Goal: Transaction & Acquisition: Purchase product/service

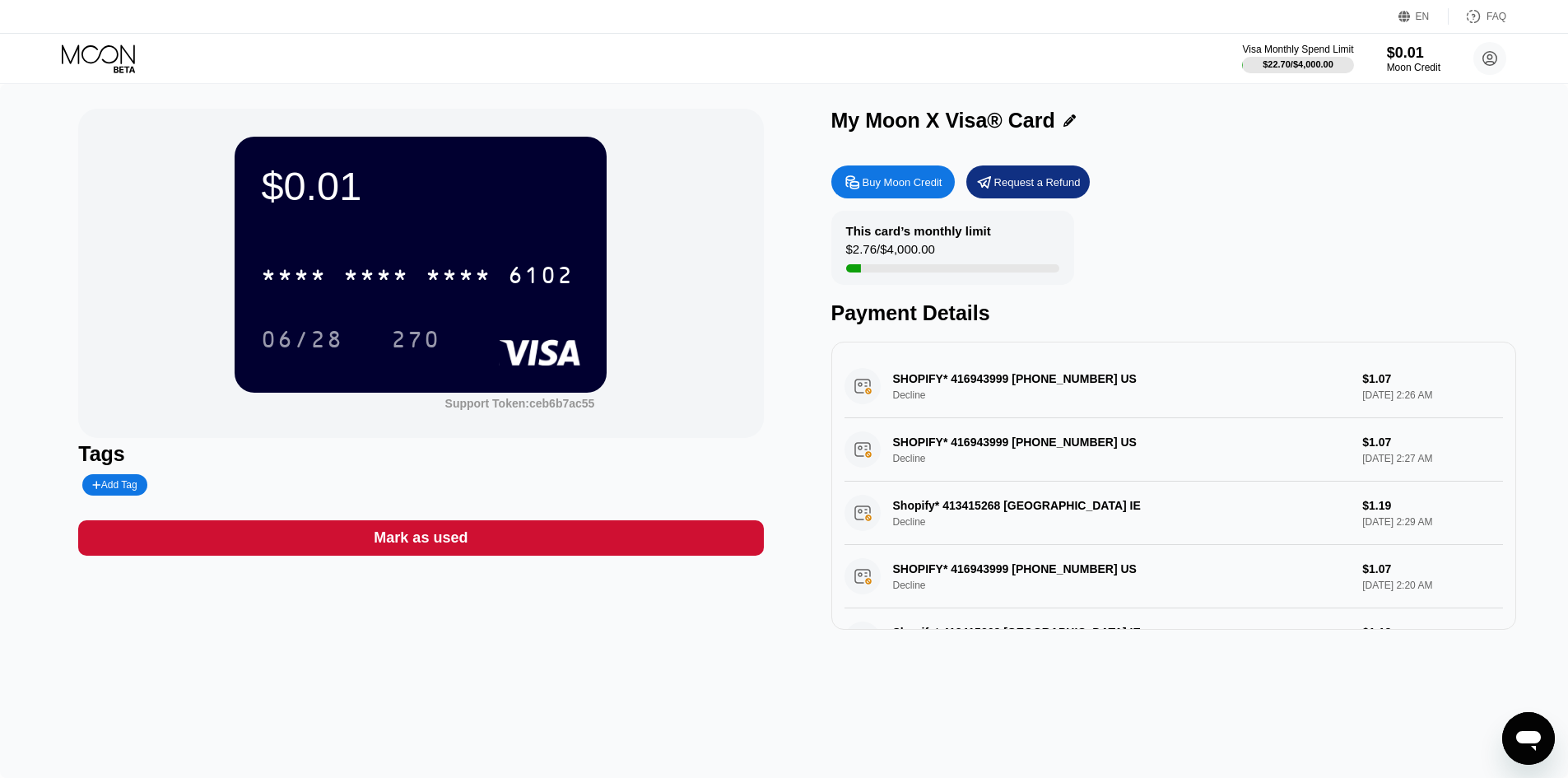
click at [97, 61] on icon at bounding box center [100, 59] width 76 height 29
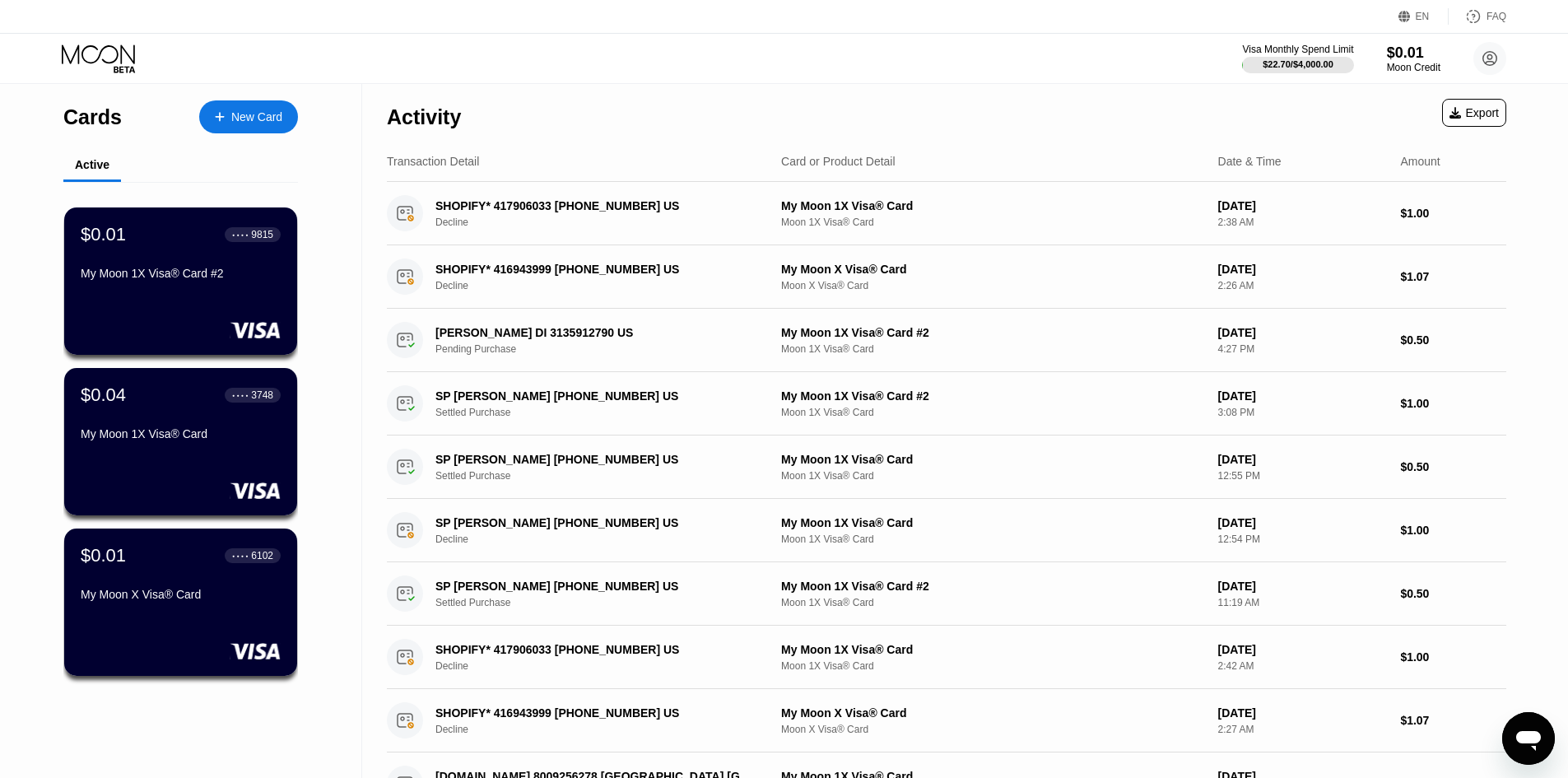
click at [254, 110] on div "New Card" at bounding box center [257, 117] width 51 height 14
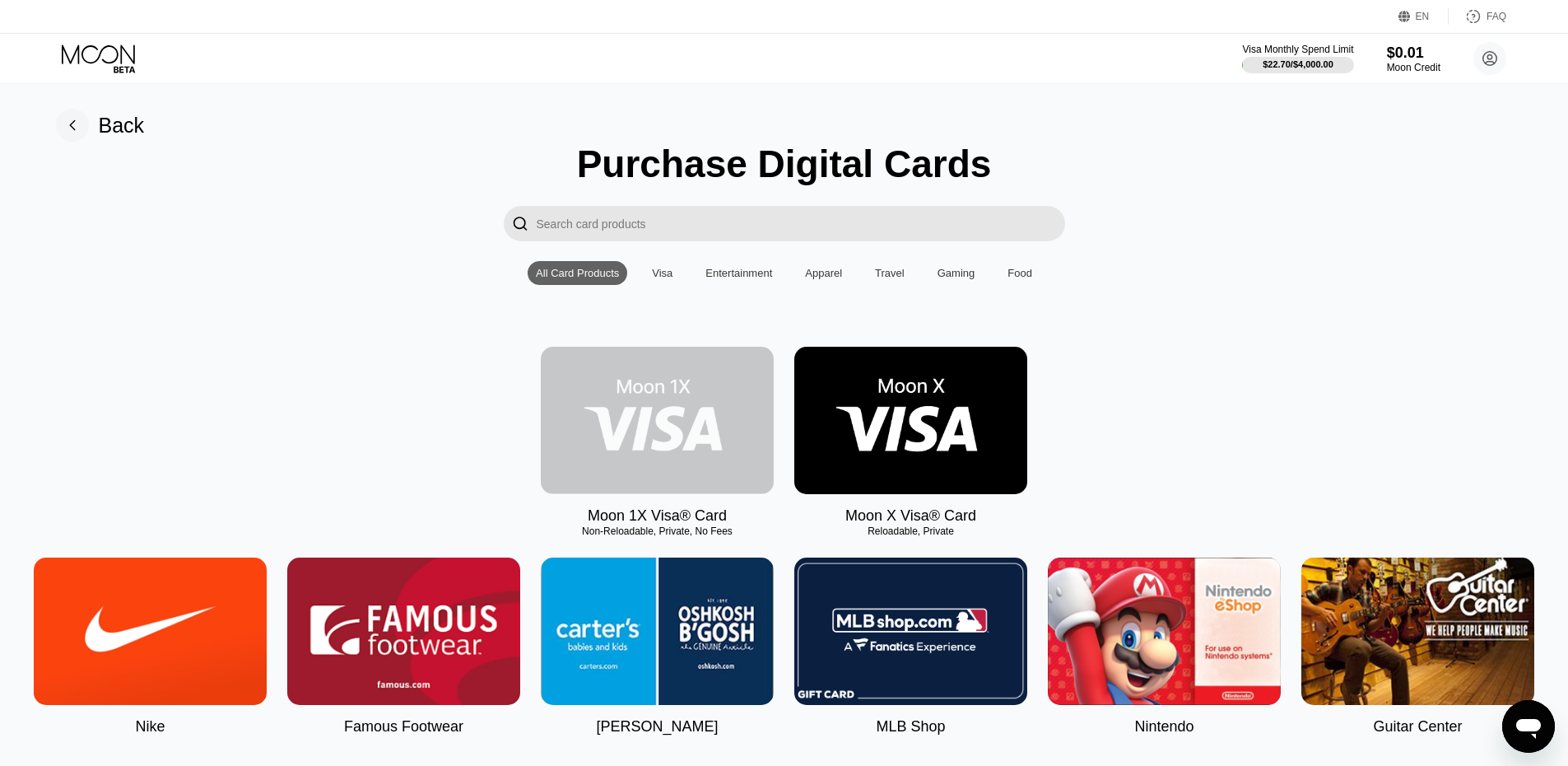
click at [655, 415] on img at bounding box center [657, 420] width 233 height 147
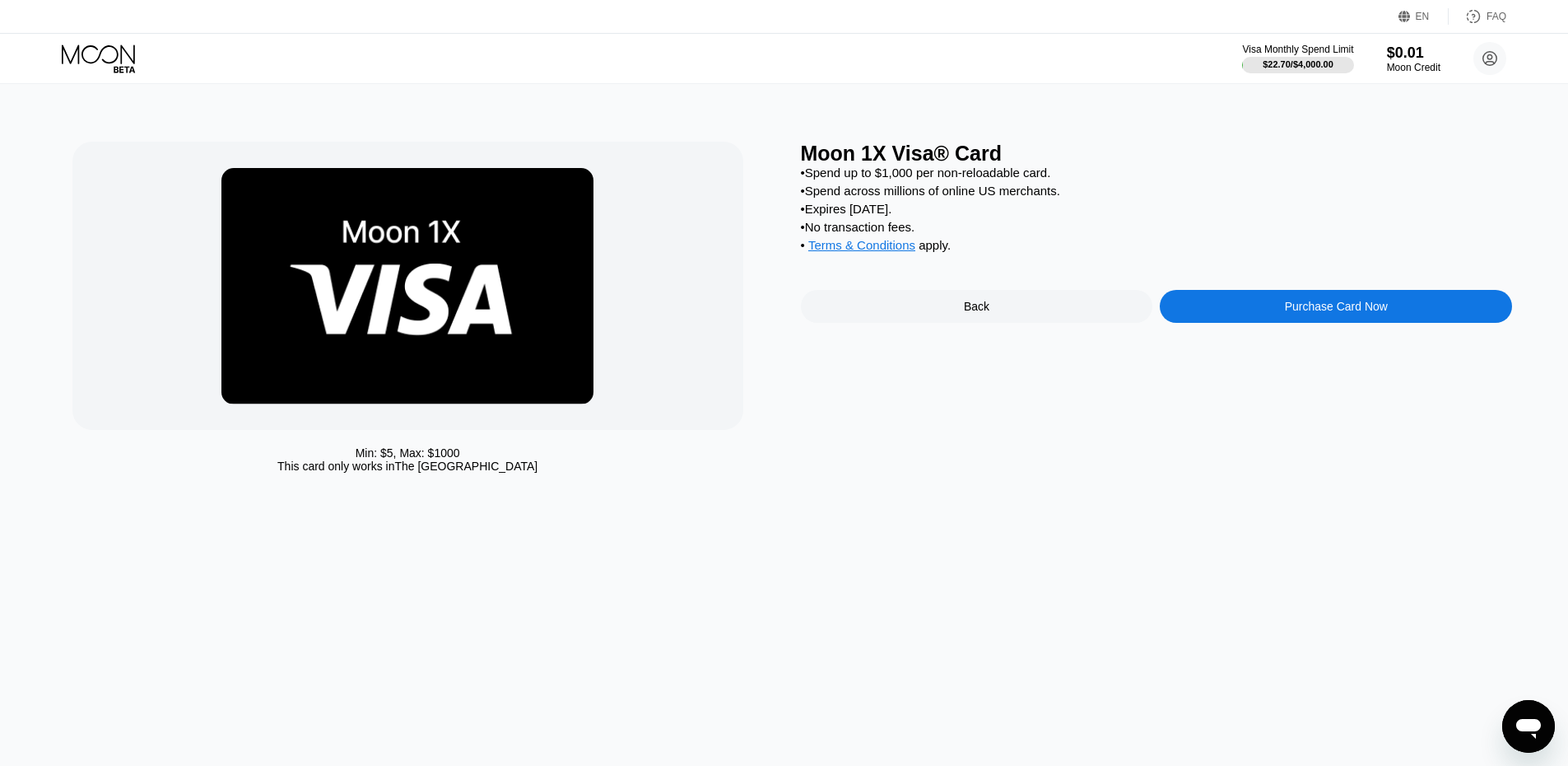
click at [1238, 323] on div "Purchase Card Now" at bounding box center [1336, 307] width 352 height 33
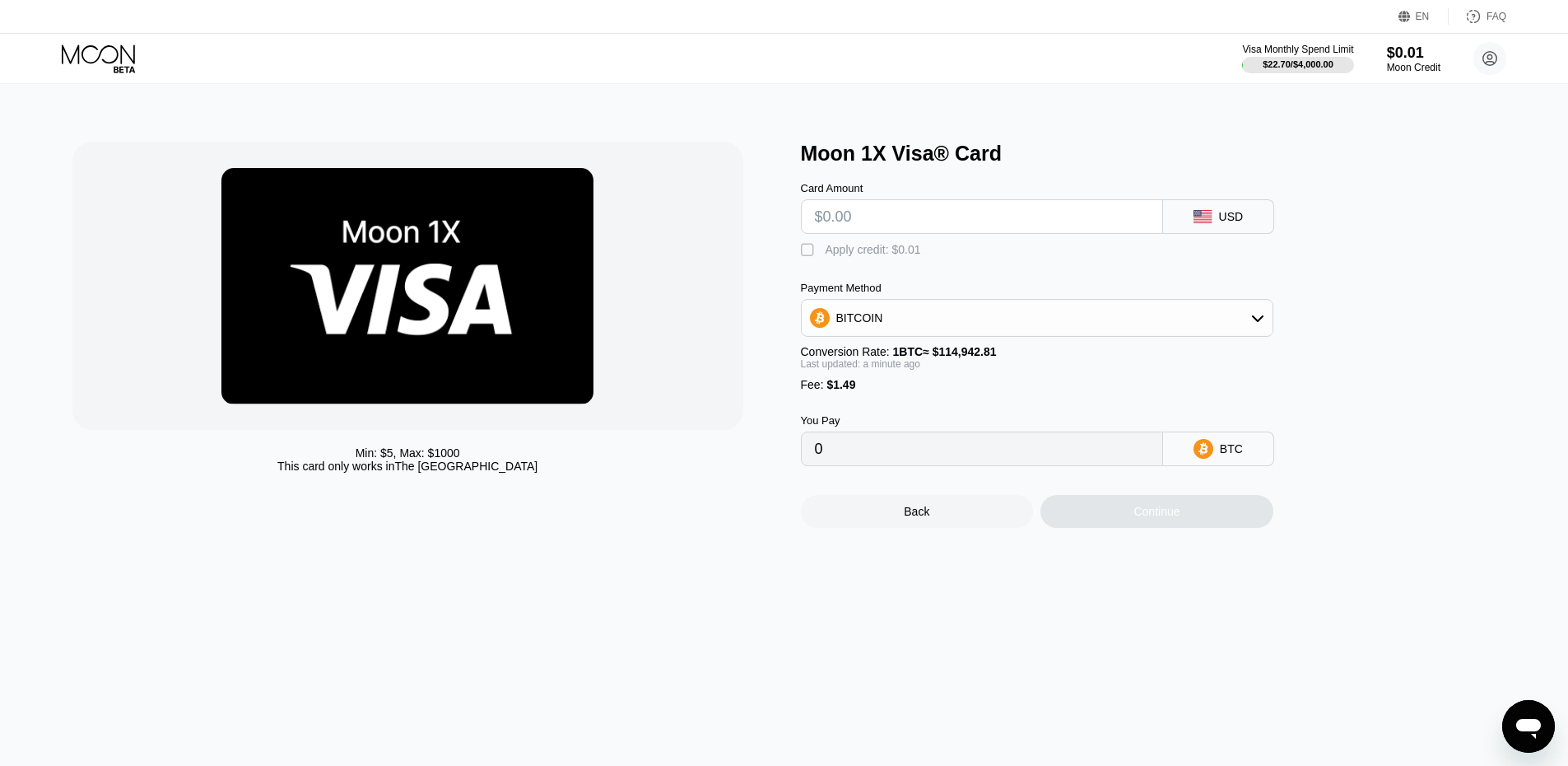
click at [954, 230] on input "text" at bounding box center [982, 217] width 334 height 33
type input "$5"
type input "0.00005647"
type input "$5"
click at [1168, 518] on div "Continue" at bounding box center [1157, 512] width 47 height 13
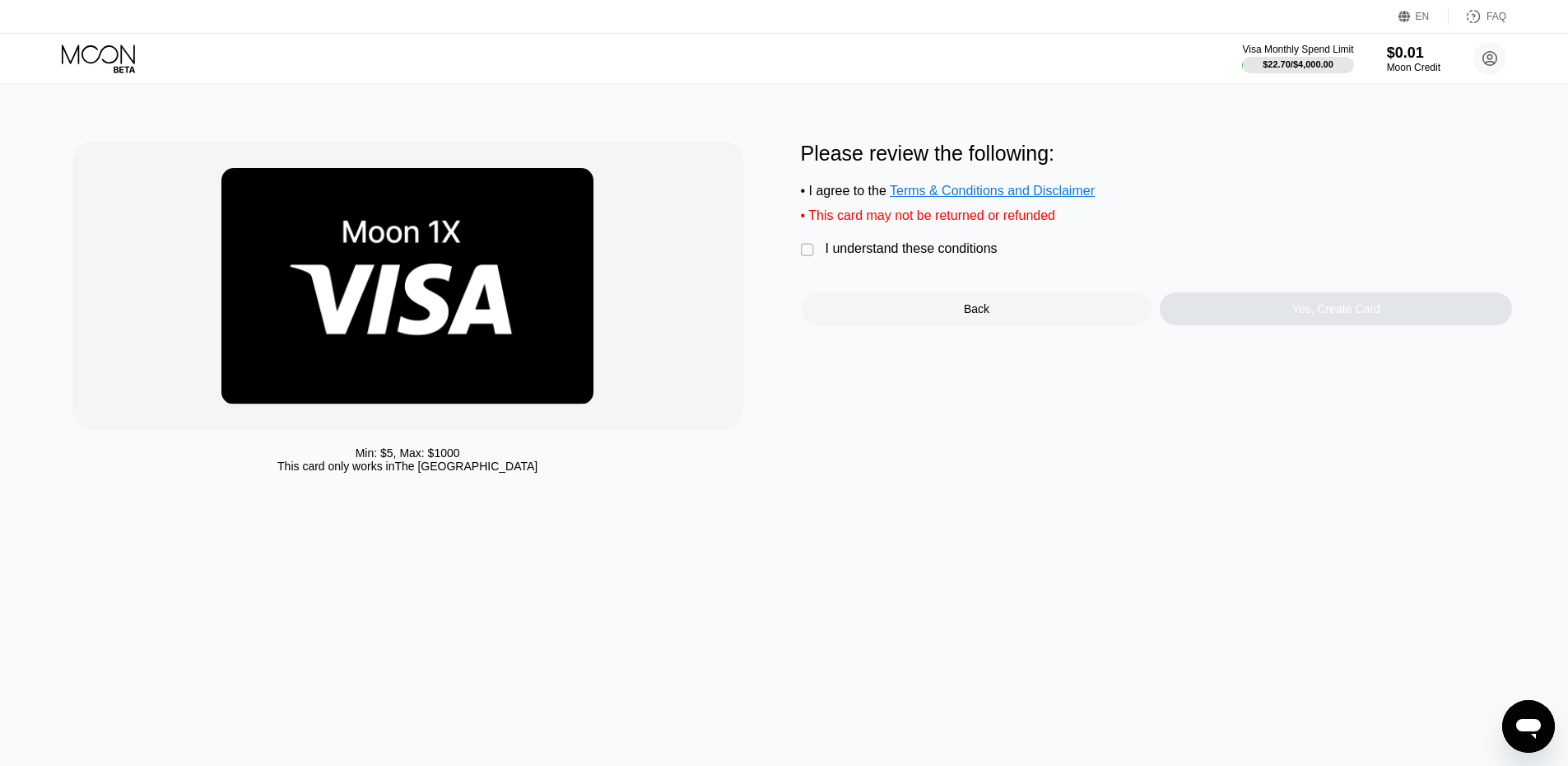
click at [809, 258] on div "" at bounding box center [810, 250] width 17 height 17
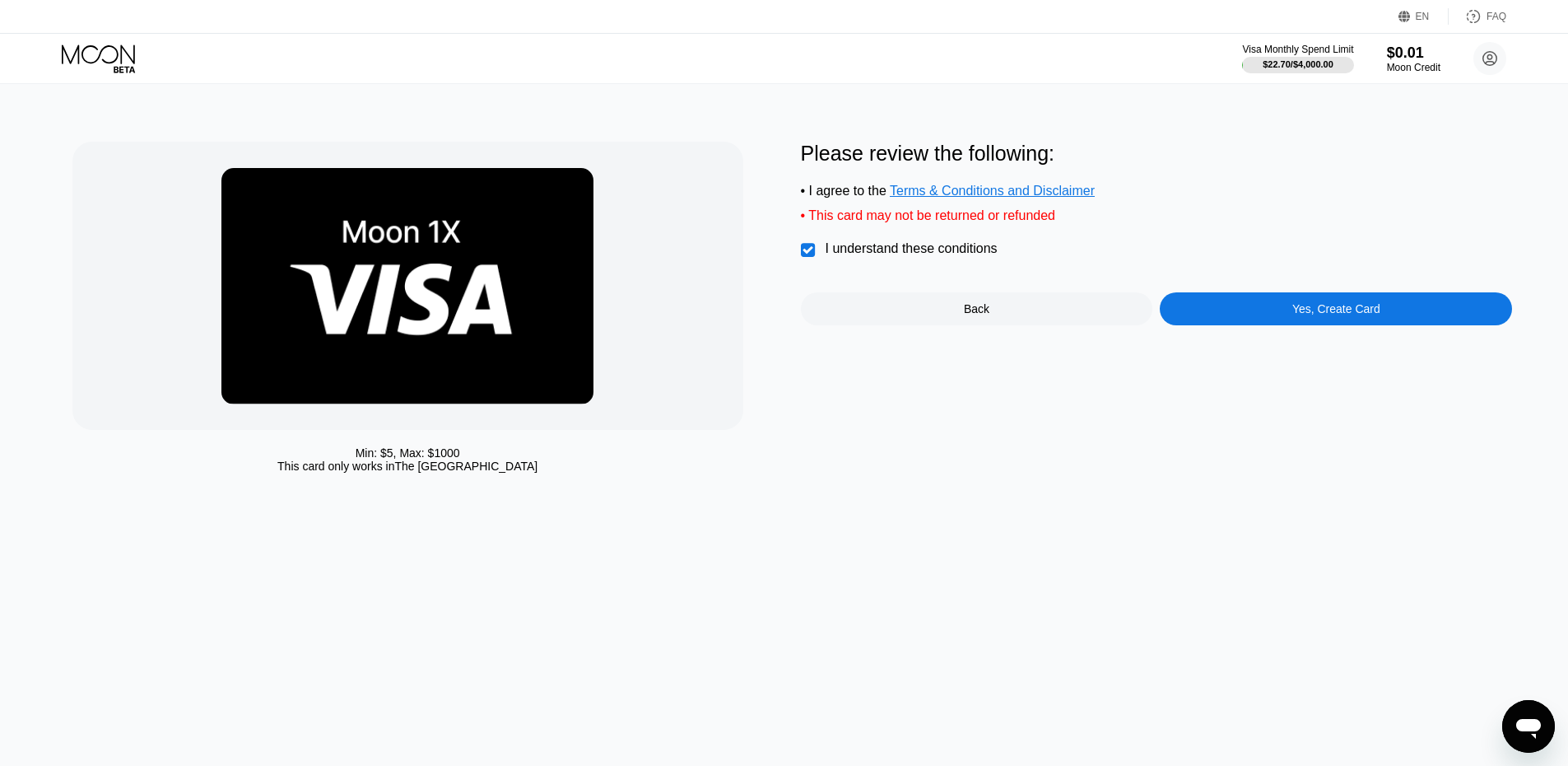
click at [1342, 316] on div "Yes, Create Card" at bounding box center [1336, 309] width 88 height 13
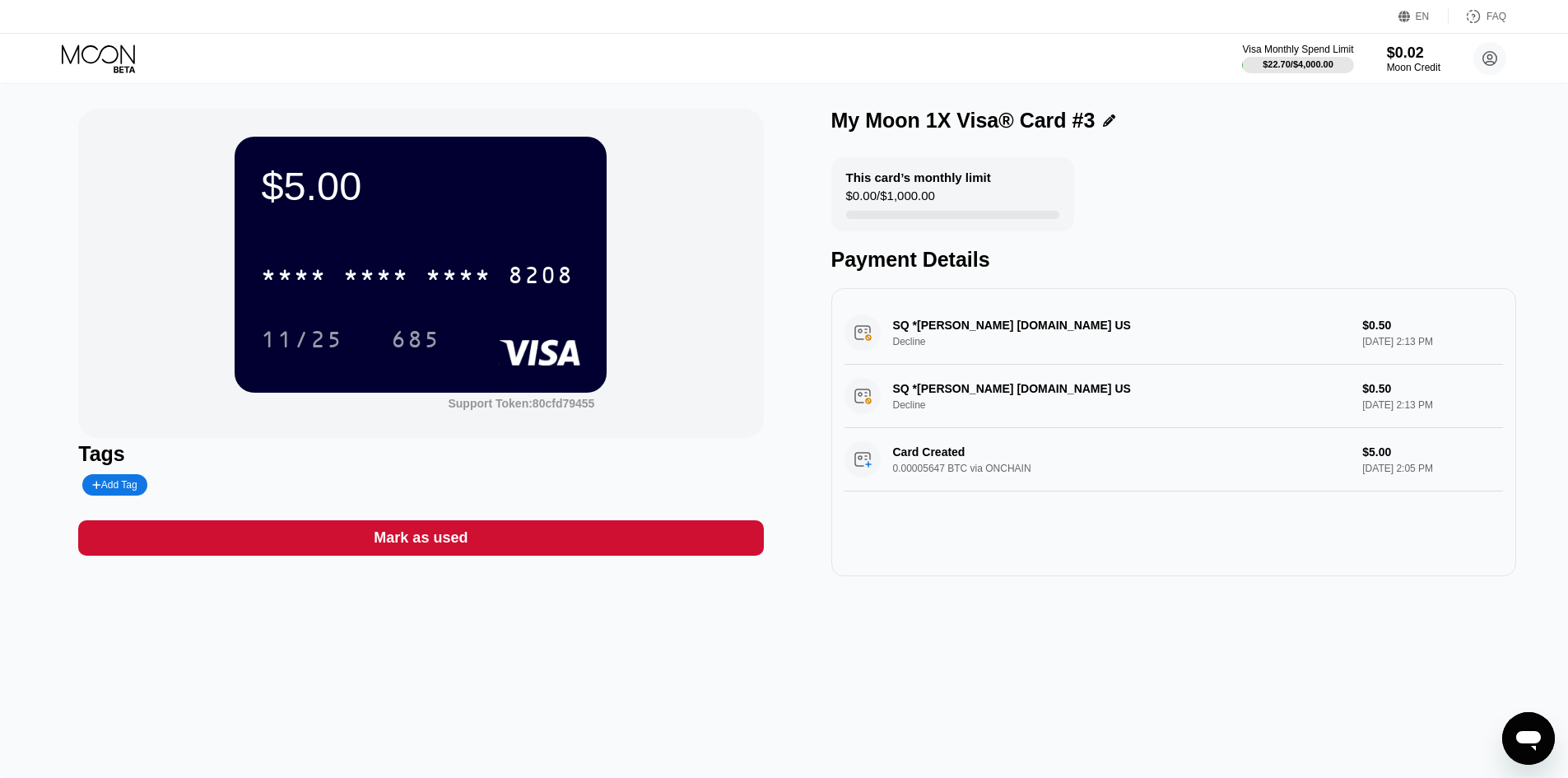
click at [1335, 340] on div "SQ *BRITTANEY DAWN LEW gosq.com US Decline $0.50 Sep 20, 2025 2:13 PM" at bounding box center [1174, 333] width 659 height 63
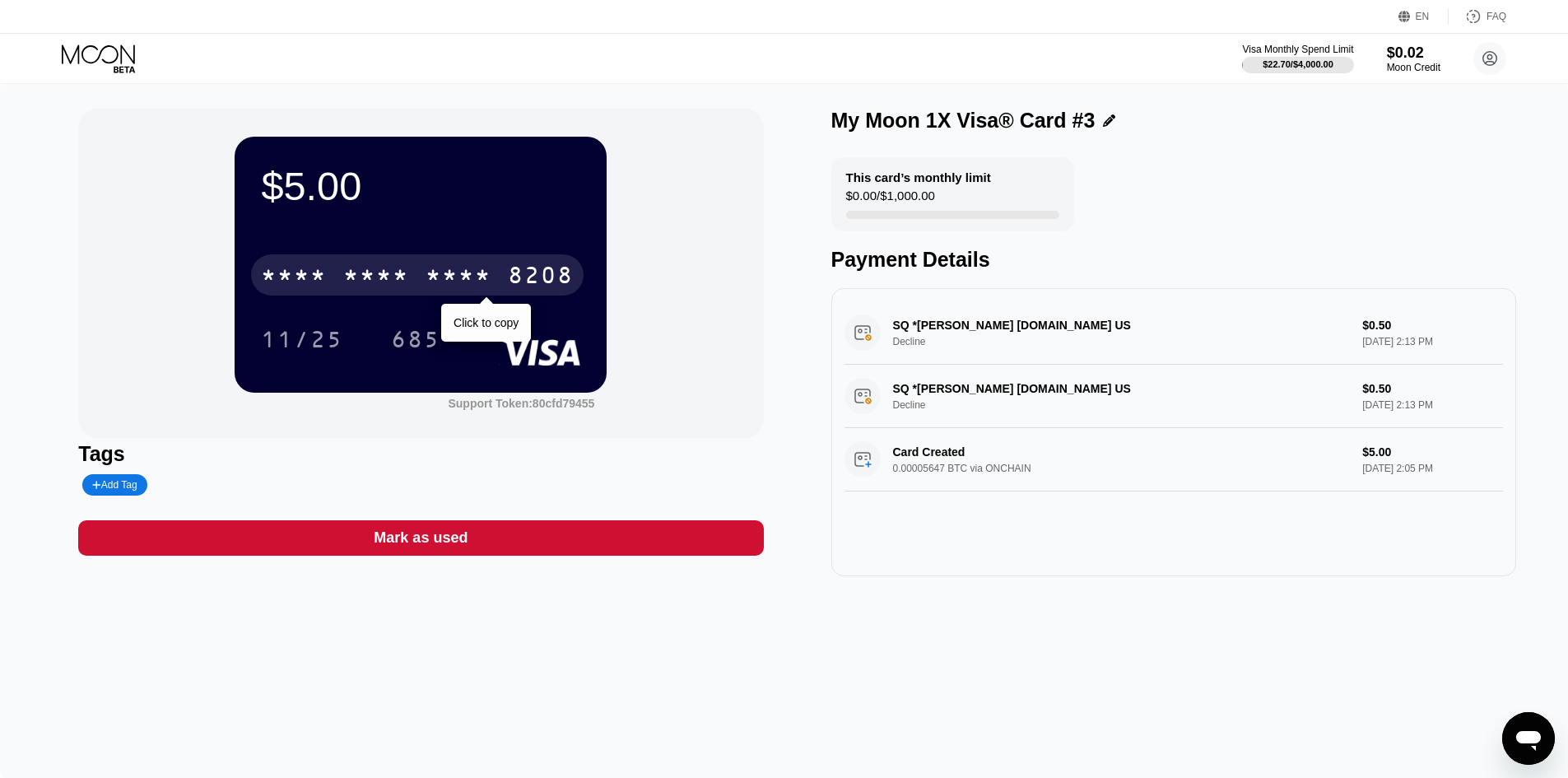
click at [352, 276] on div "* * * *" at bounding box center [375, 277] width 66 height 27
click at [325, 272] on div "4513" at bounding box center [293, 277] width 66 height 27
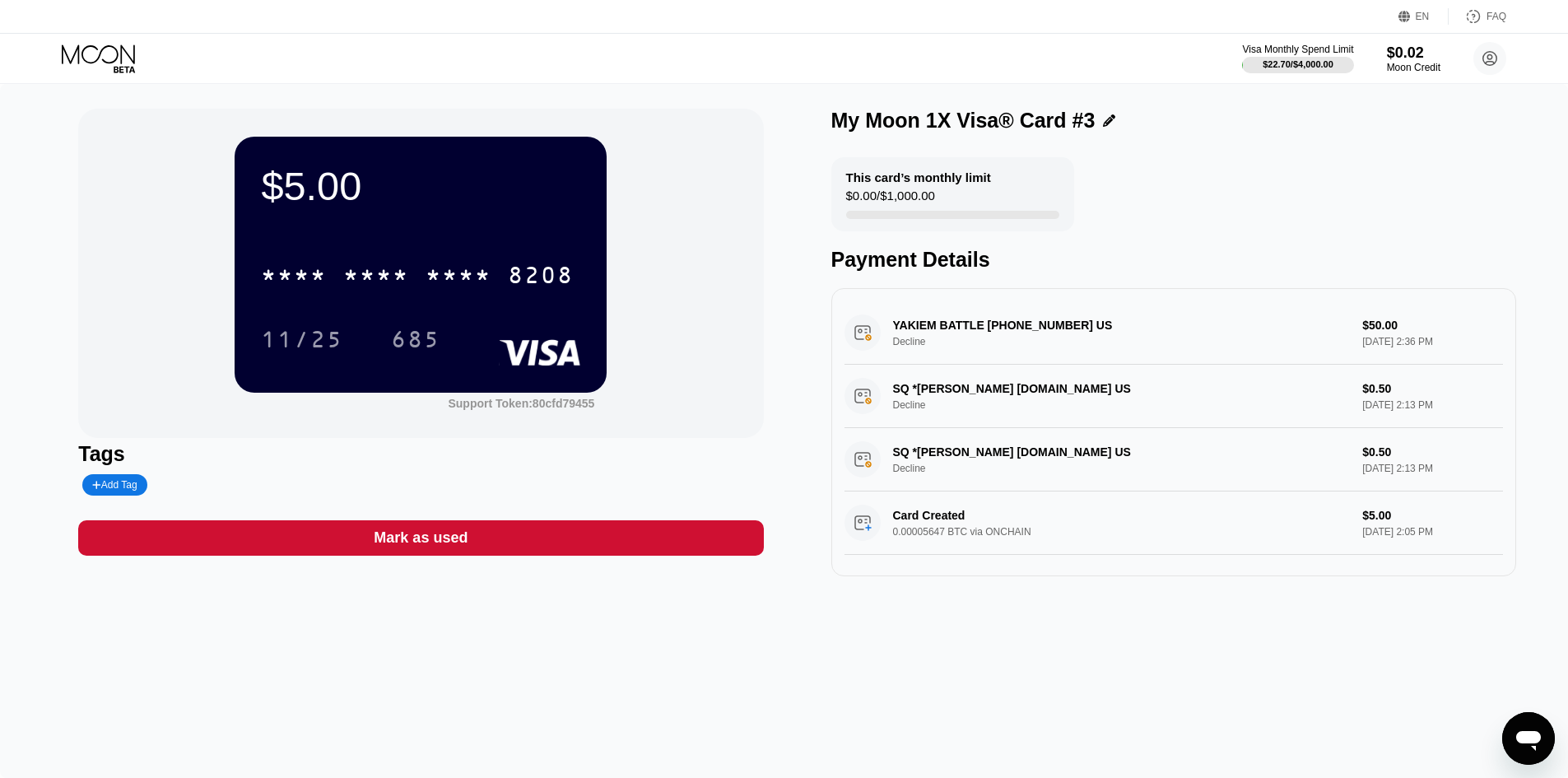
click at [1025, 354] on div "YAKIEM BATTLE +13135912790 US Decline $50.00 Sep 20, 2025 2:36 PM" at bounding box center [1174, 333] width 659 height 63
drag, startPoint x: 243, startPoint y: 170, endPoint x: 352, endPoint y: 202, distance: 113.6
click at [373, 208] on div "$5.00 * * * * * * * * * * * * 8208 11/25 685" at bounding box center [421, 264] width 372 height 255
drag, startPoint x: 261, startPoint y: 176, endPoint x: 612, endPoint y: 378, distance: 405.0
click at [395, 235] on div "$5.00 * * * * * * * * * * * * 8208 11/25 685 Support Token: 80cfd79455" at bounding box center [420, 273] width 685 height 330
